Goal: Transaction & Acquisition: Purchase product/service

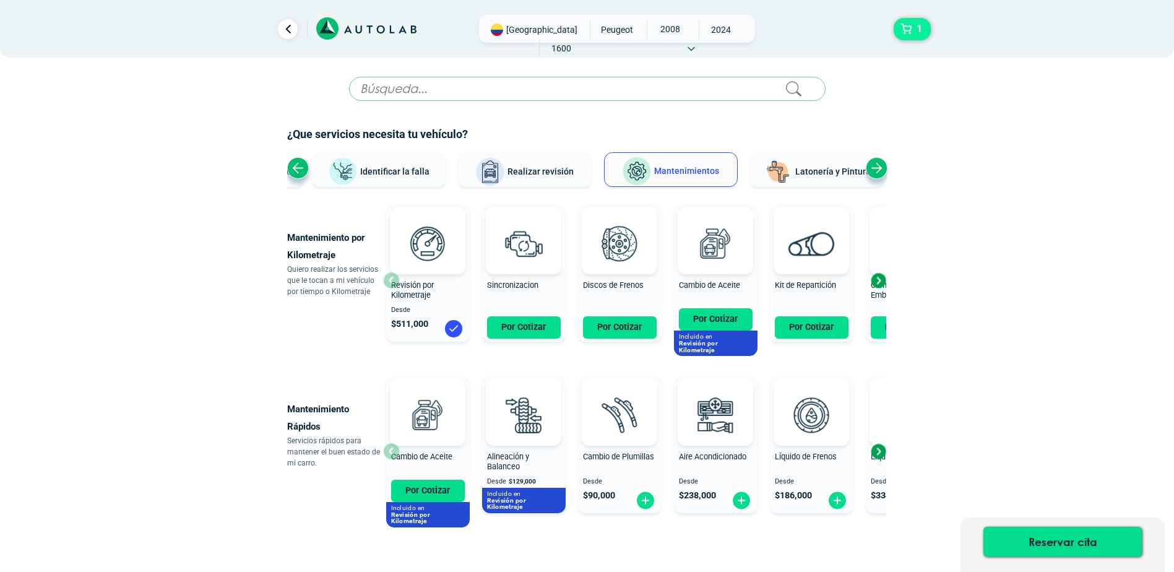
click at [917, 33] on span "1" at bounding box center [919, 29] width 12 height 21
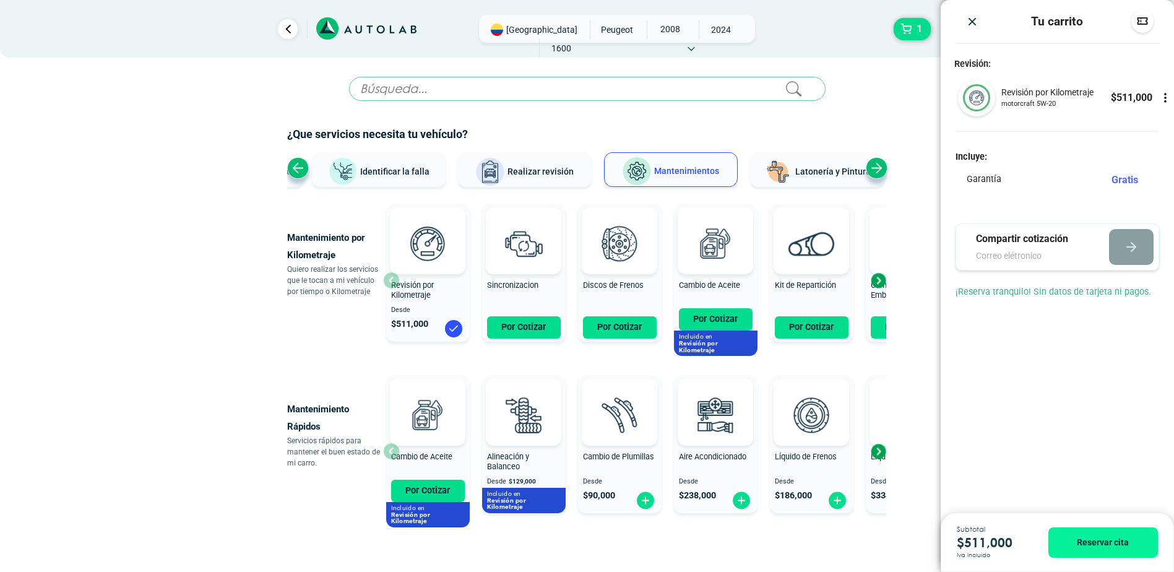
click at [882, 142] on h2 "¿Que servicios necesita tu vehículo?" at bounding box center [587, 134] width 600 height 16
click at [972, 27] on img "Close" at bounding box center [972, 21] width 12 height 12
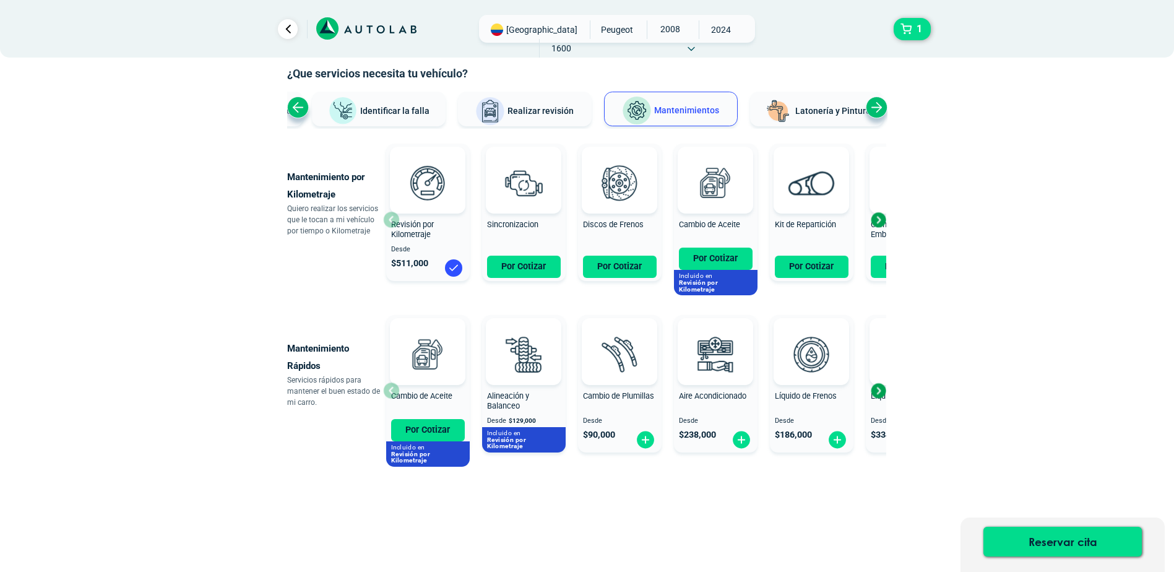
scroll to position [69, 0]
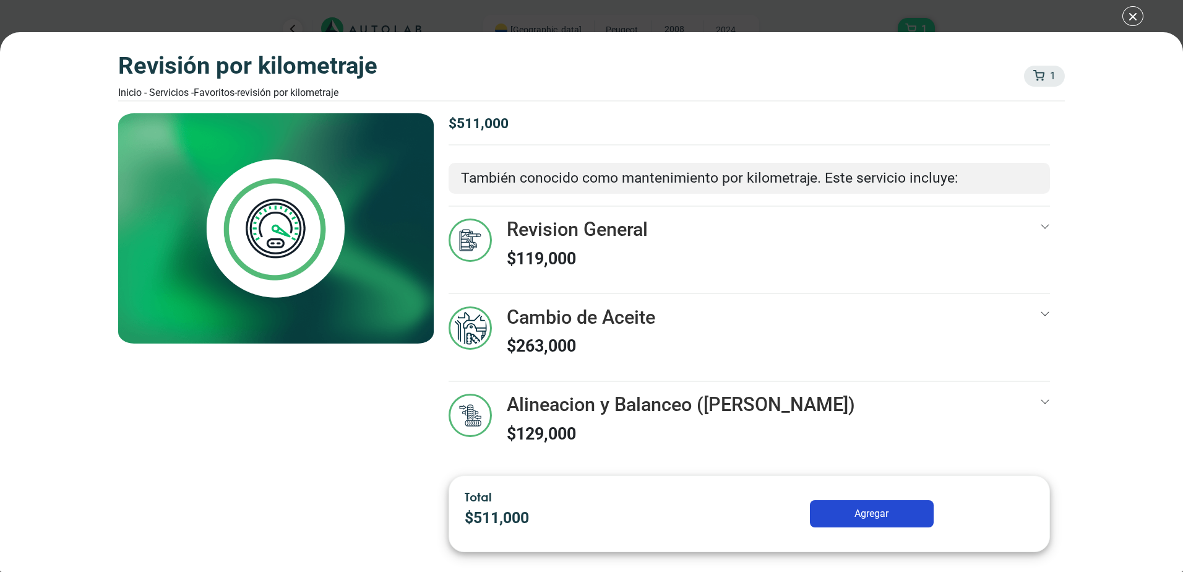
drag, startPoint x: 1034, startPoint y: 405, endPoint x: 1028, endPoint y: 402, distance: 6.4
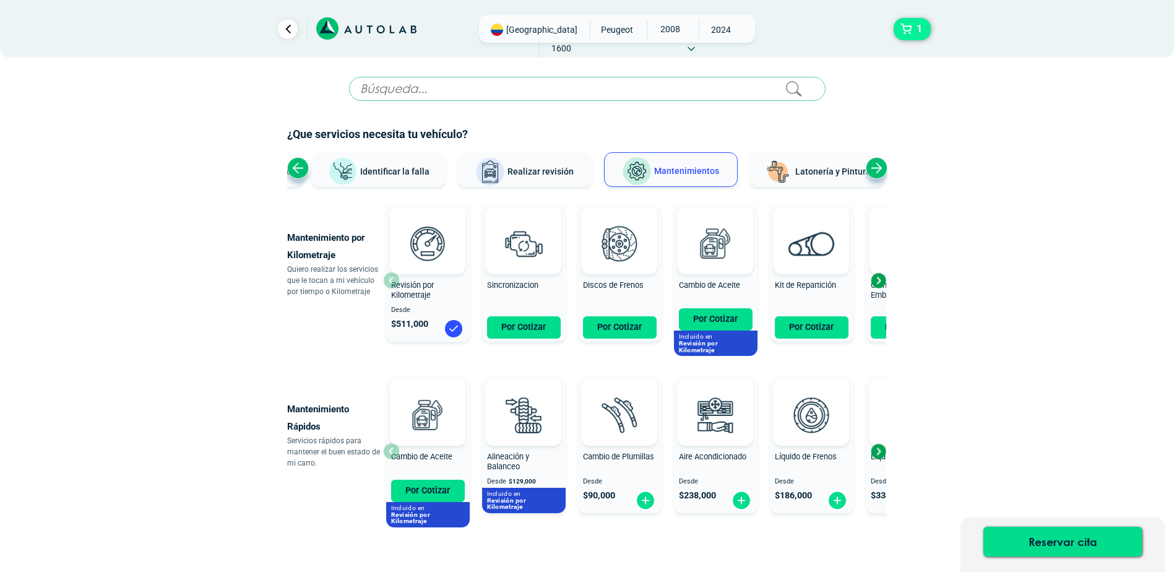
click at [903, 35] on button "1" at bounding box center [912, 29] width 37 height 22
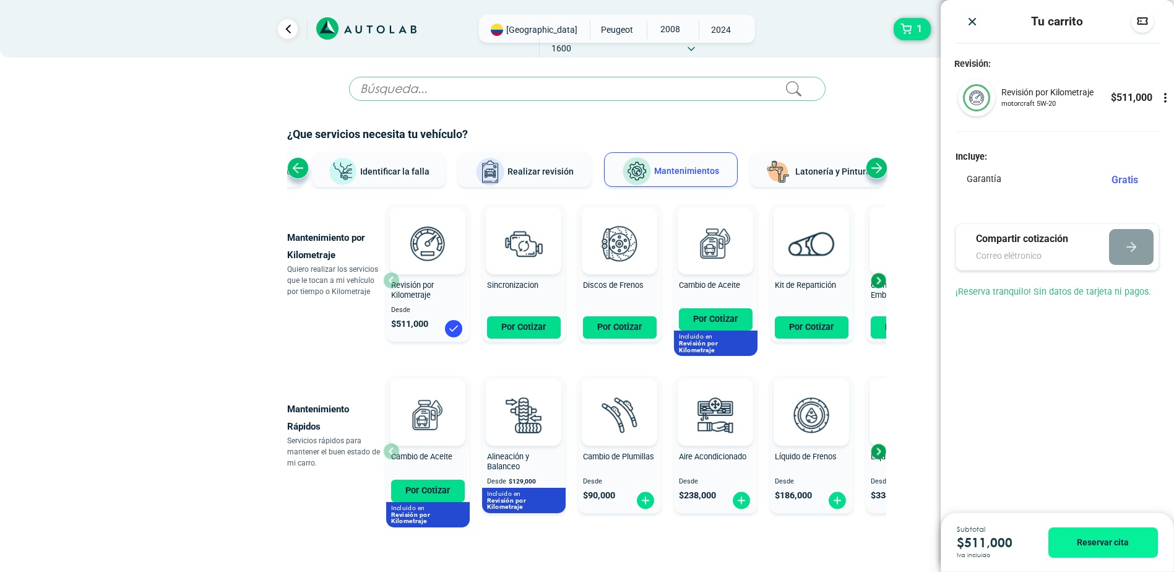
click at [1139, 27] on button "button" at bounding box center [1142, 21] width 12 height 13
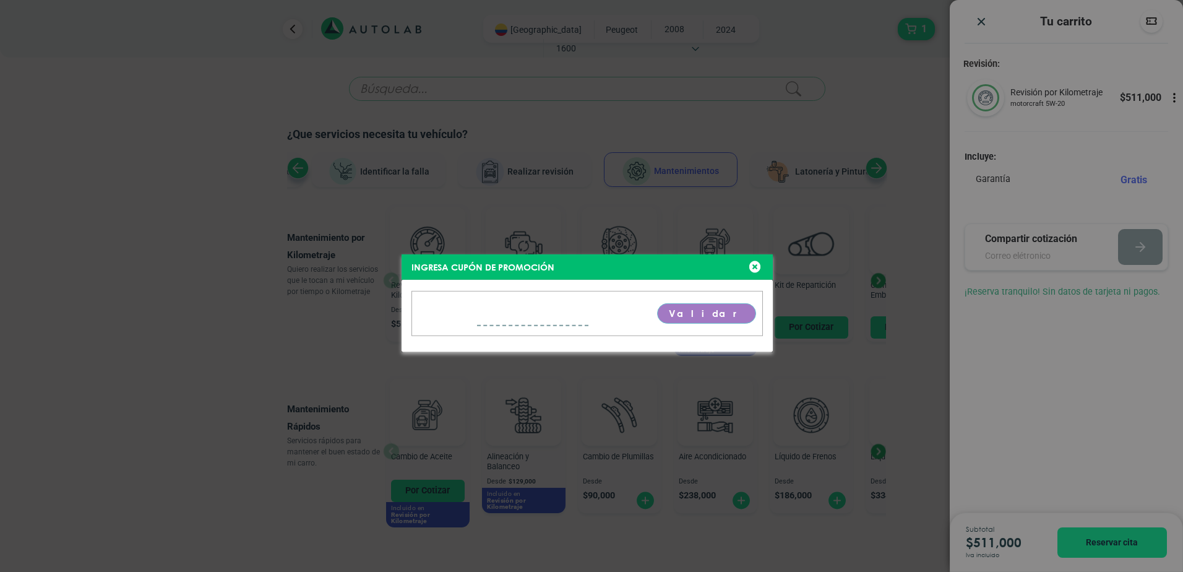
click at [759, 265] on div "Ingresa cupón de promoción [GEOGRAPHIC_DATA]" at bounding box center [591, 286] width 1183 height 572
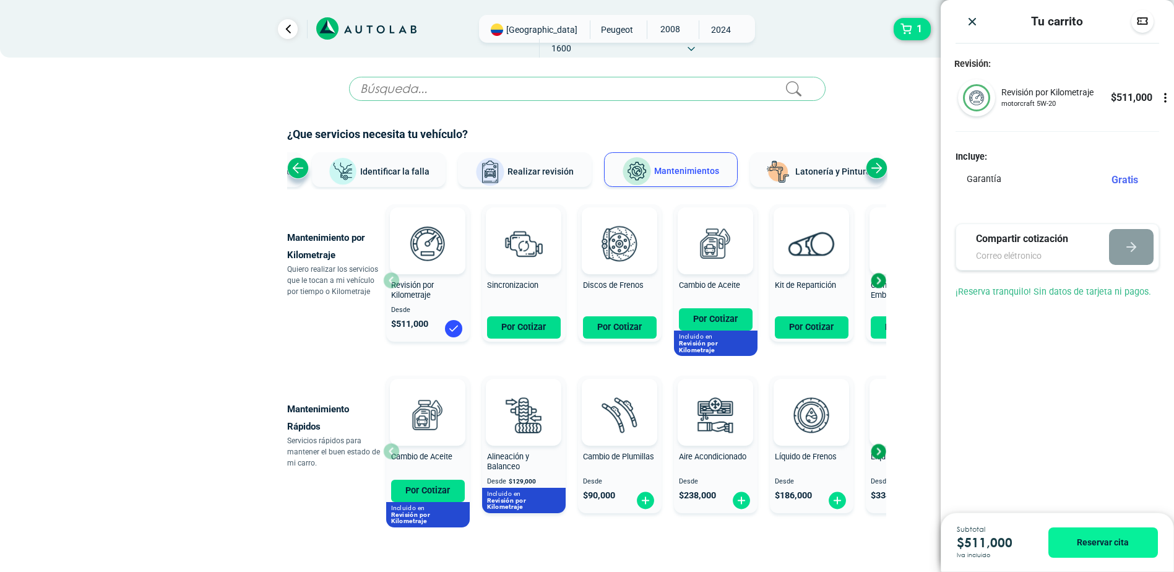
click at [1166, 103] on icon at bounding box center [1165, 98] width 12 height 12
click at [1166, 104] on icon at bounding box center [1165, 98] width 12 height 12
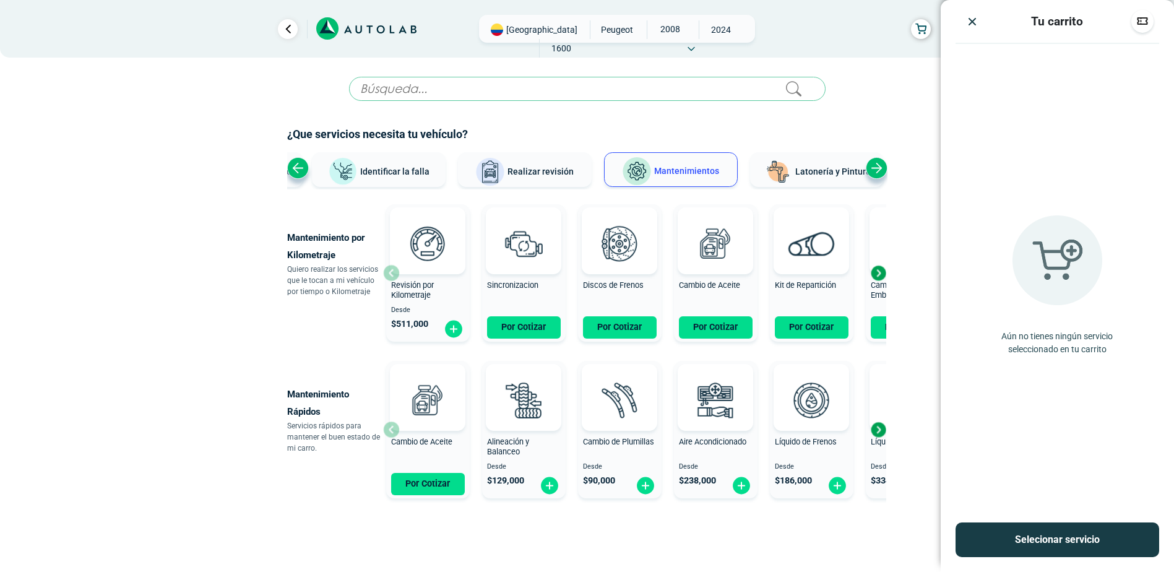
click at [972, 17] on img "Close" at bounding box center [972, 21] width 12 height 12
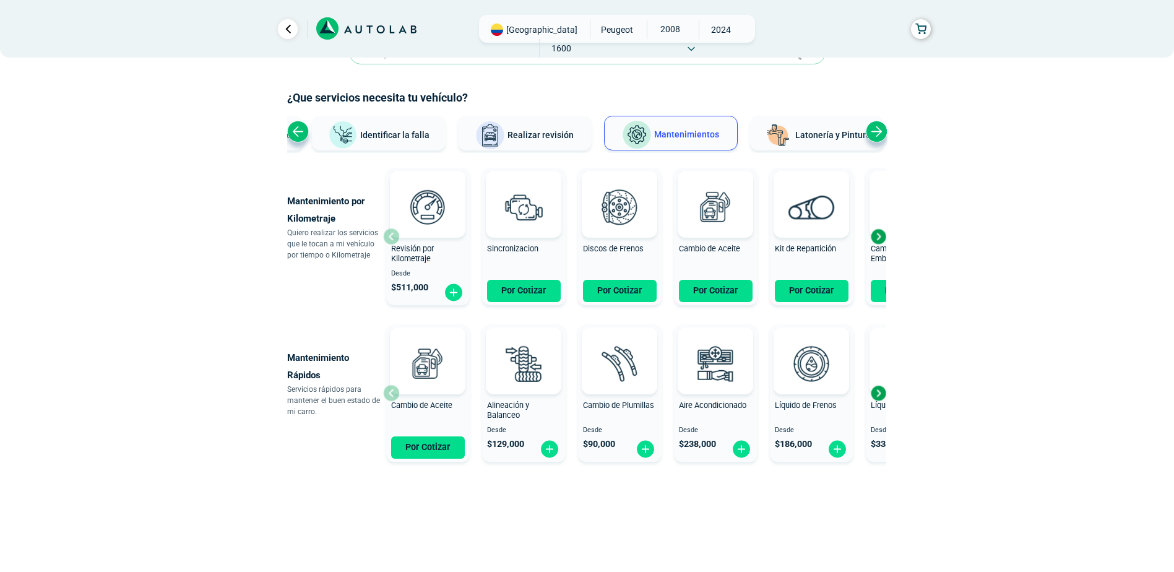
scroll to position [40, 0]
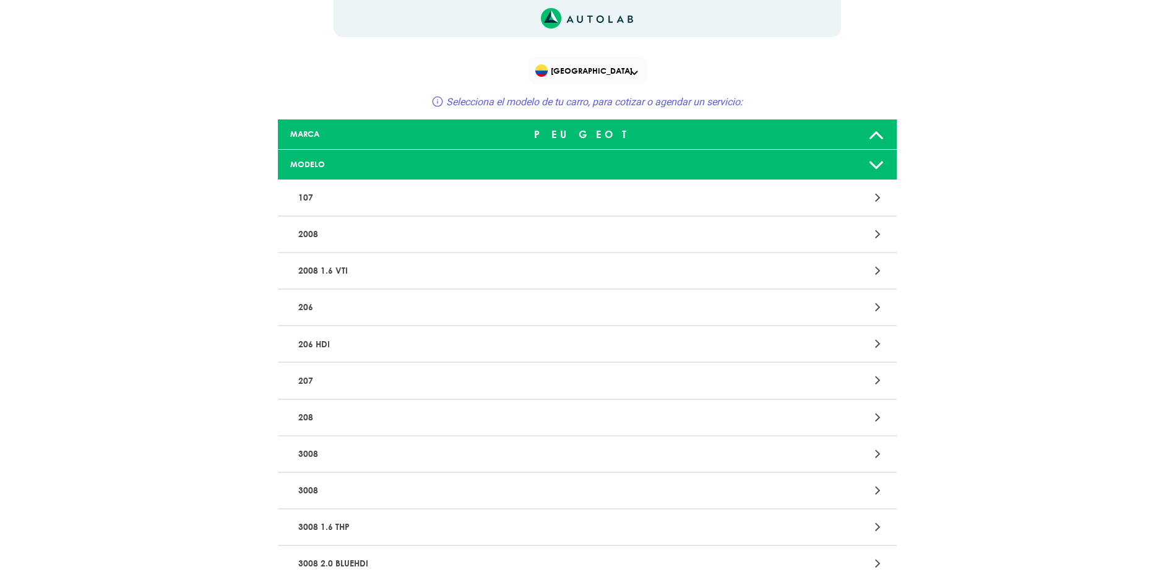
scroll to position [1216, 0]
